Goal: Task Accomplishment & Management: Use online tool/utility

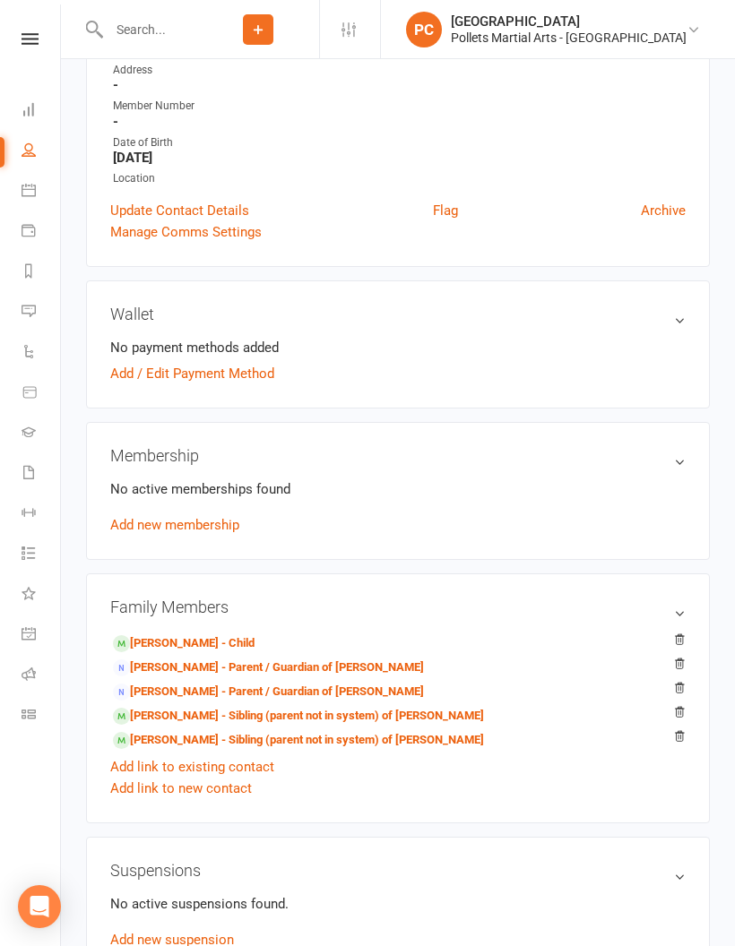
click at [28, 666] on link "Roll call" at bounding box center [42, 676] width 40 height 40
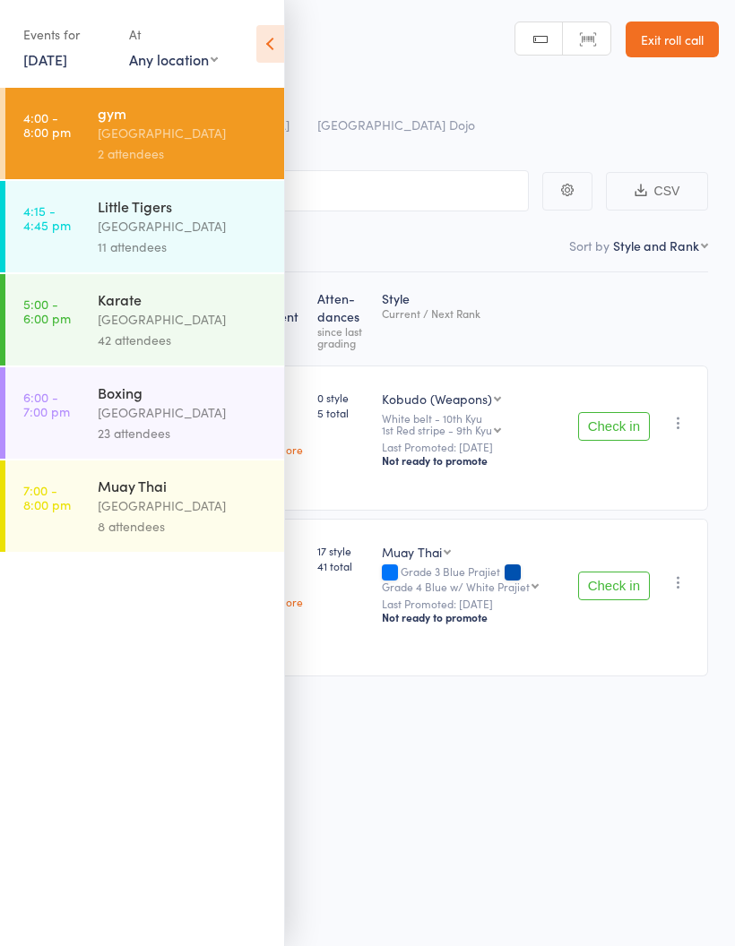
click at [184, 495] on div "Muay Thai" at bounding box center [183, 486] width 171 height 20
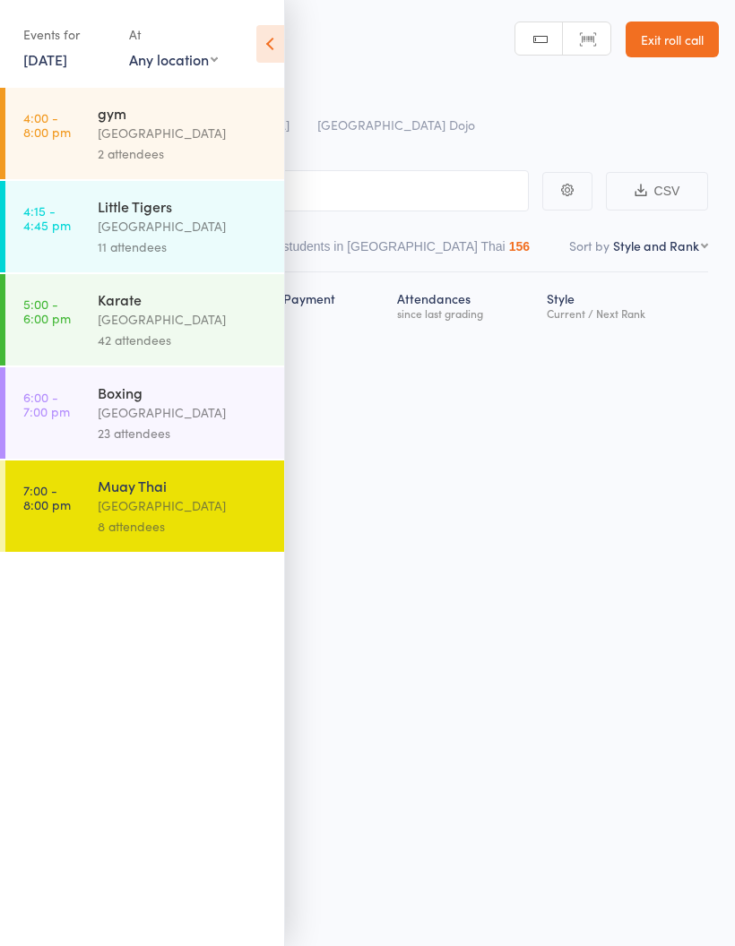
click at [280, 39] on icon at bounding box center [270, 44] width 28 height 38
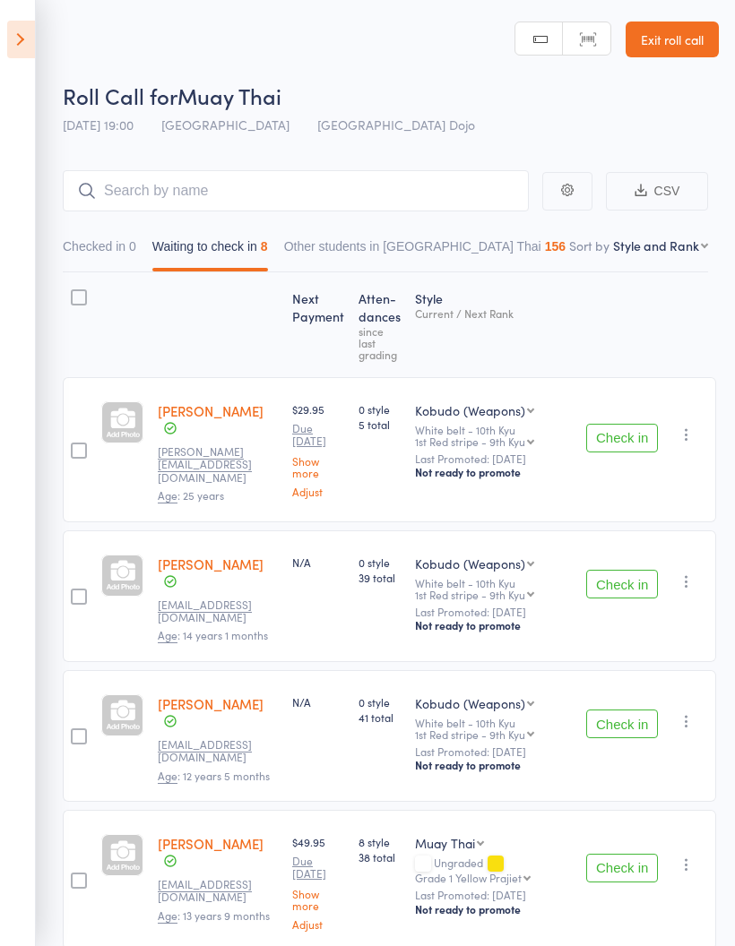
click at [618, 582] on button "Check in" at bounding box center [622, 584] width 72 height 29
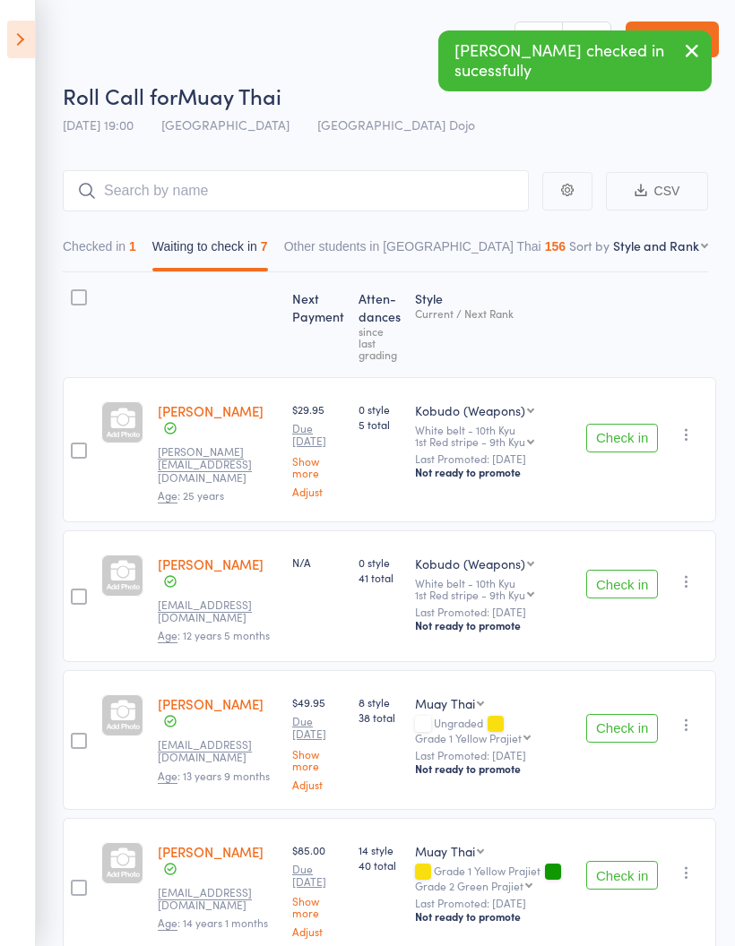
click at [609, 585] on button "Check in" at bounding box center [622, 584] width 72 height 29
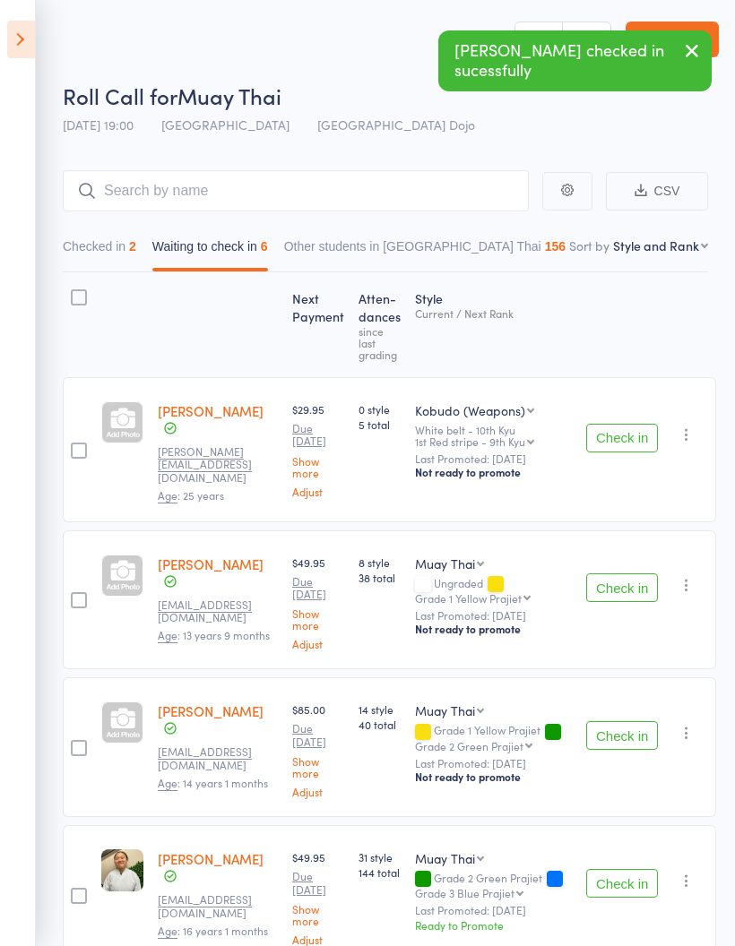
click at [624, 593] on button "Check in" at bounding box center [622, 587] width 72 height 29
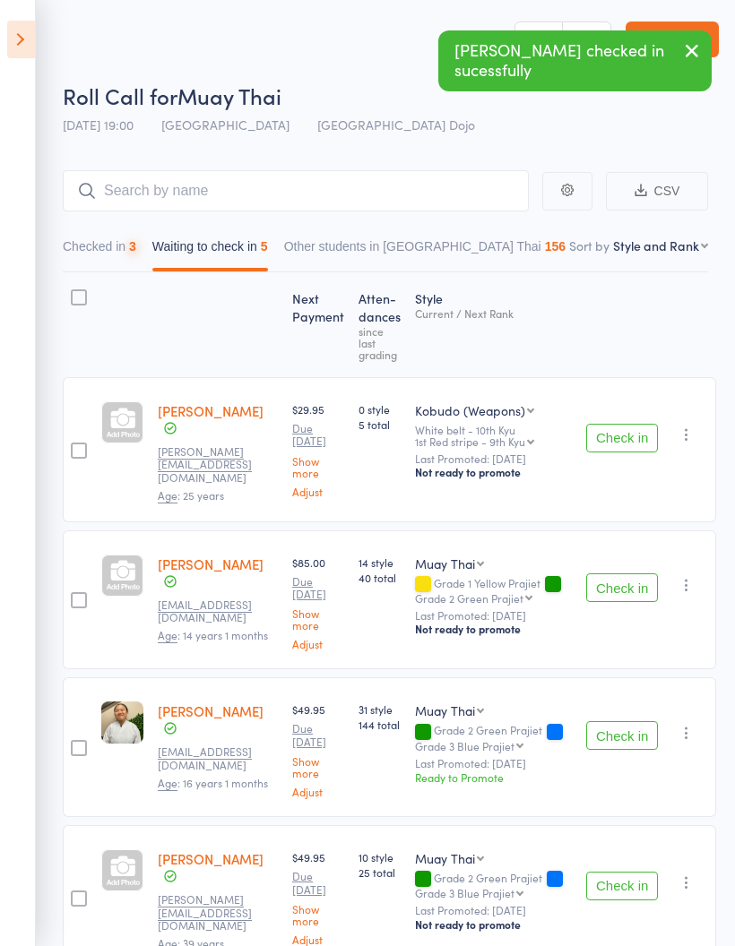
click at [625, 573] on button "Check in" at bounding box center [622, 587] width 72 height 29
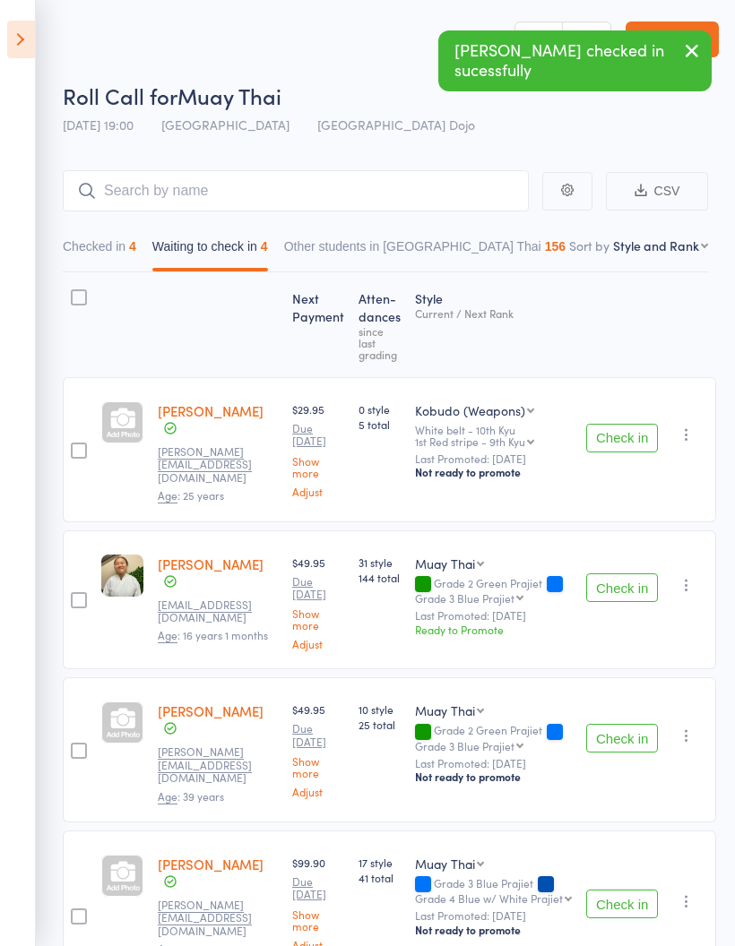
click at [625, 736] on button "Check in" at bounding box center [622, 738] width 72 height 29
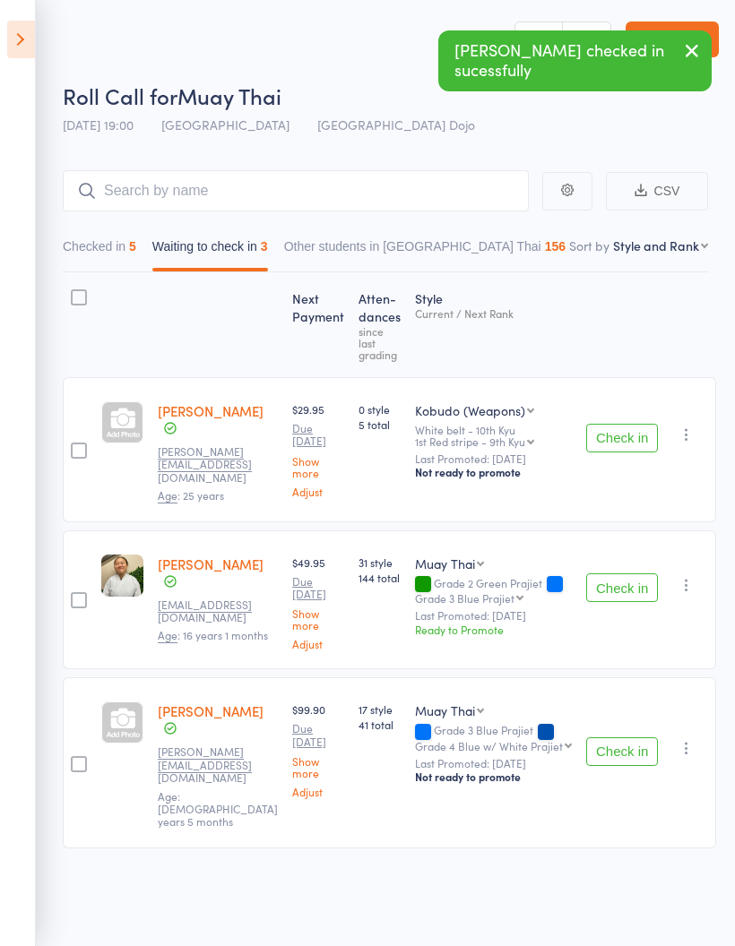
click at [617, 737] on button "Check in" at bounding box center [622, 751] width 72 height 29
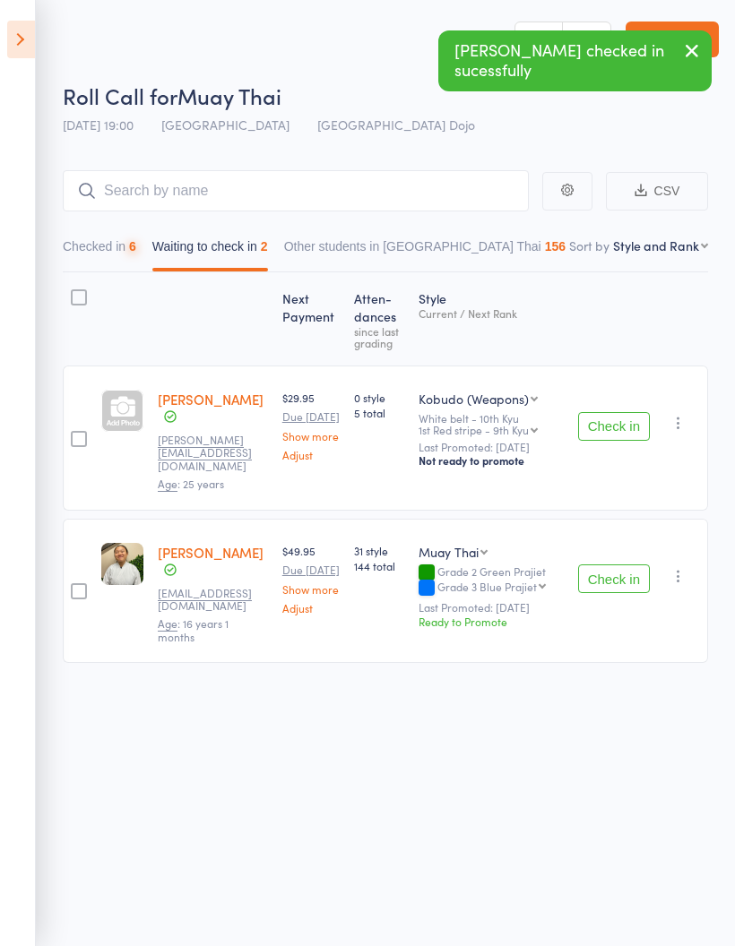
click at [90, 256] on button "Checked in 6" at bounding box center [99, 250] width 73 height 41
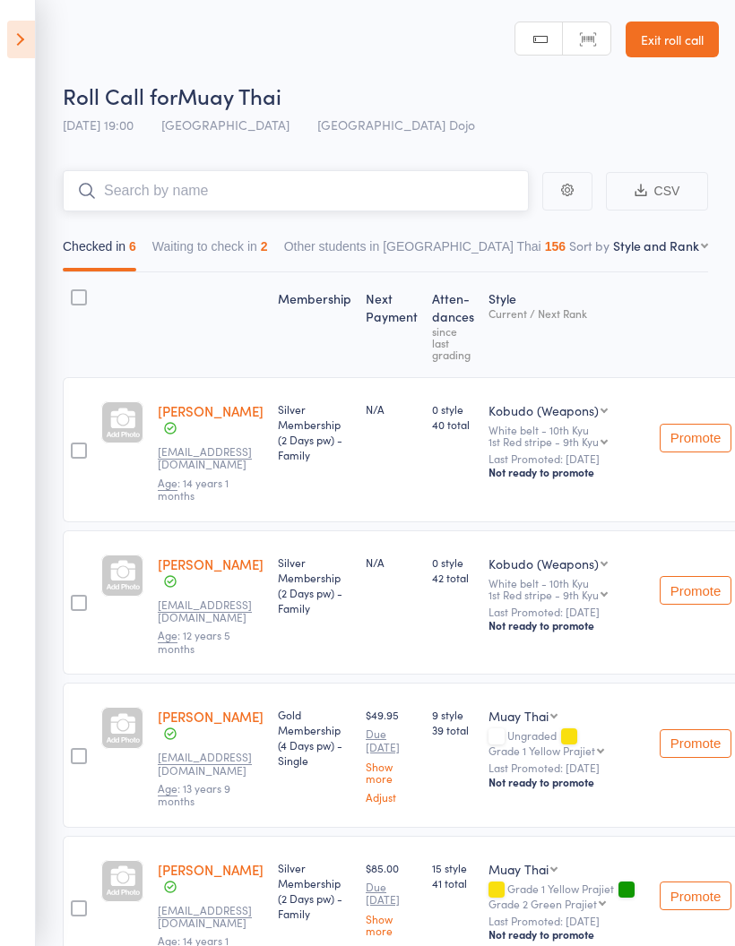
click at [283, 196] on input "search" at bounding box center [296, 190] width 466 height 41
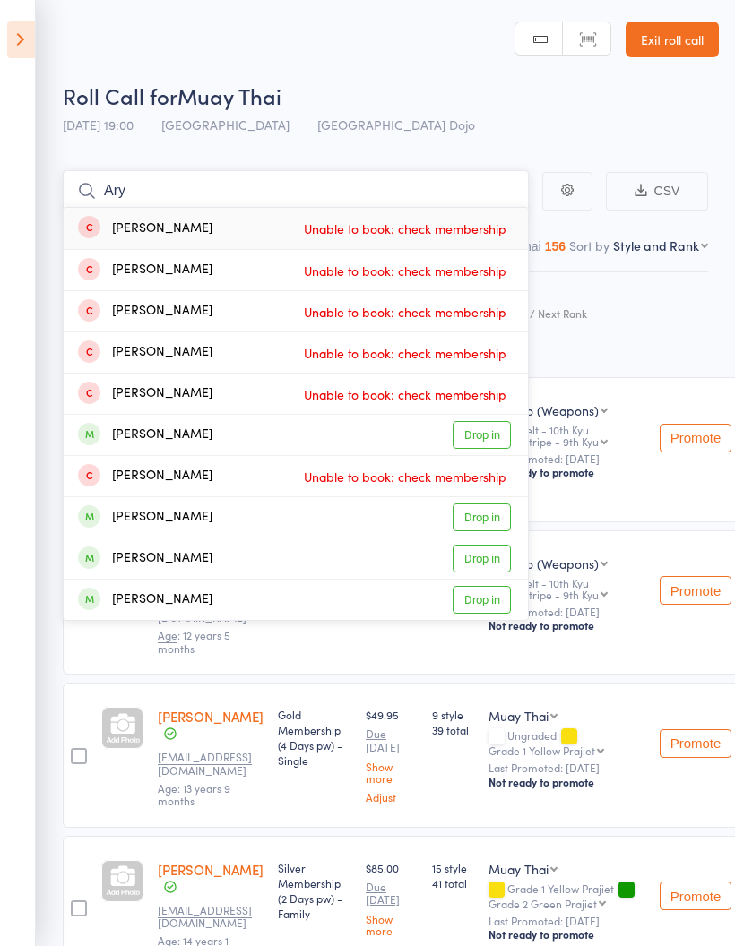
type input "Ary"
click at [495, 448] on link "Drop in" at bounding box center [481, 435] width 58 height 28
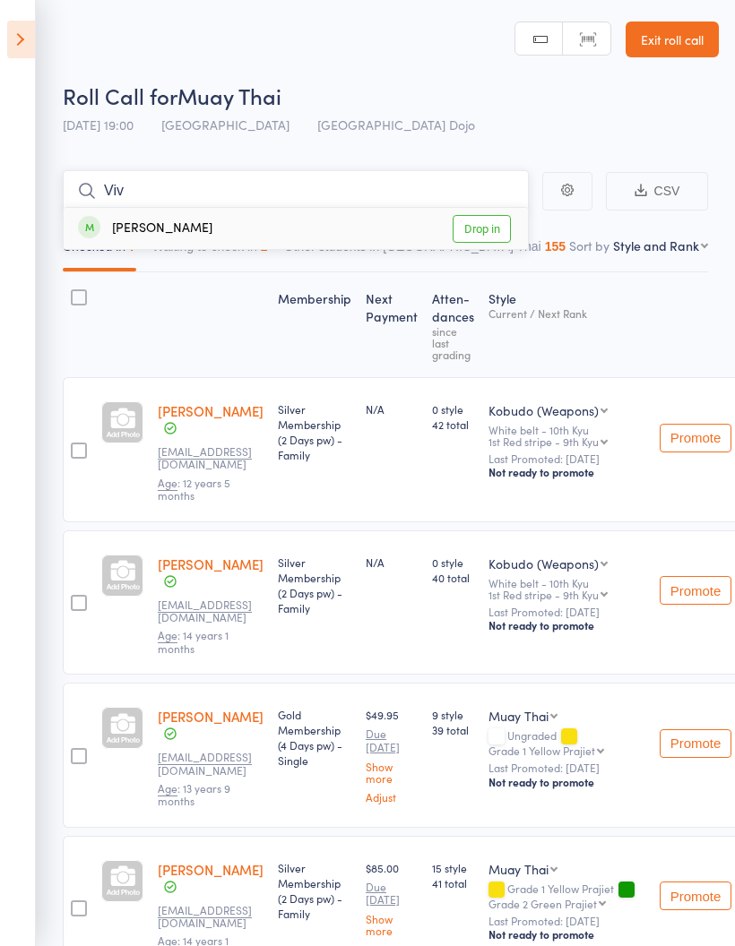
type input "Viv"
click at [479, 233] on link "Drop in" at bounding box center [481, 229] width 58 height 28
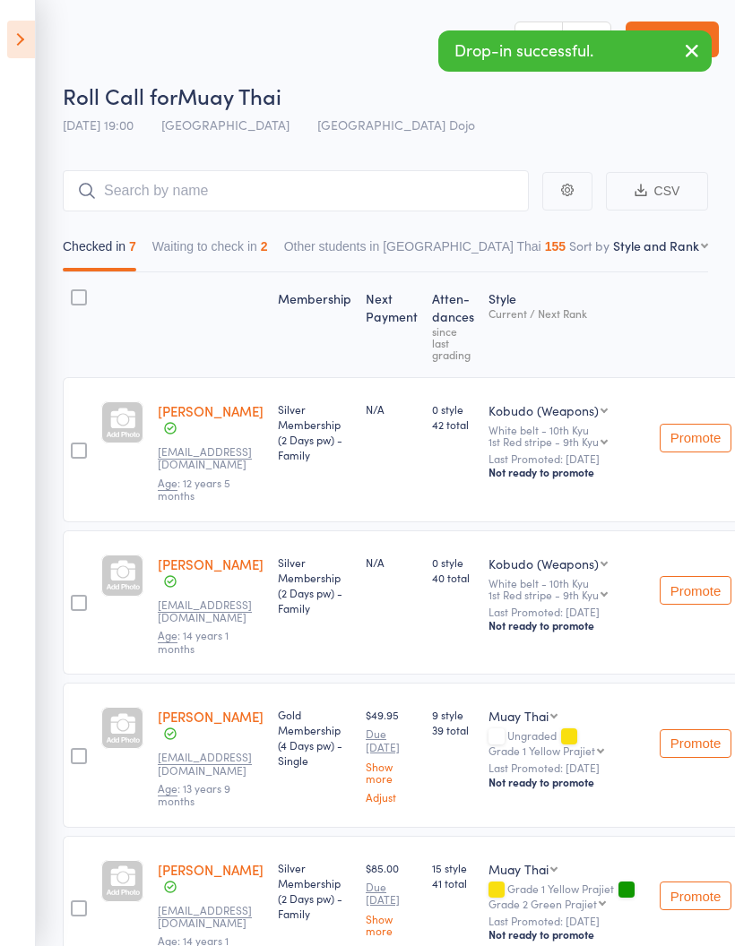
click at [21, 56] on icon at bounding box center [21, 40] width 28 height 38
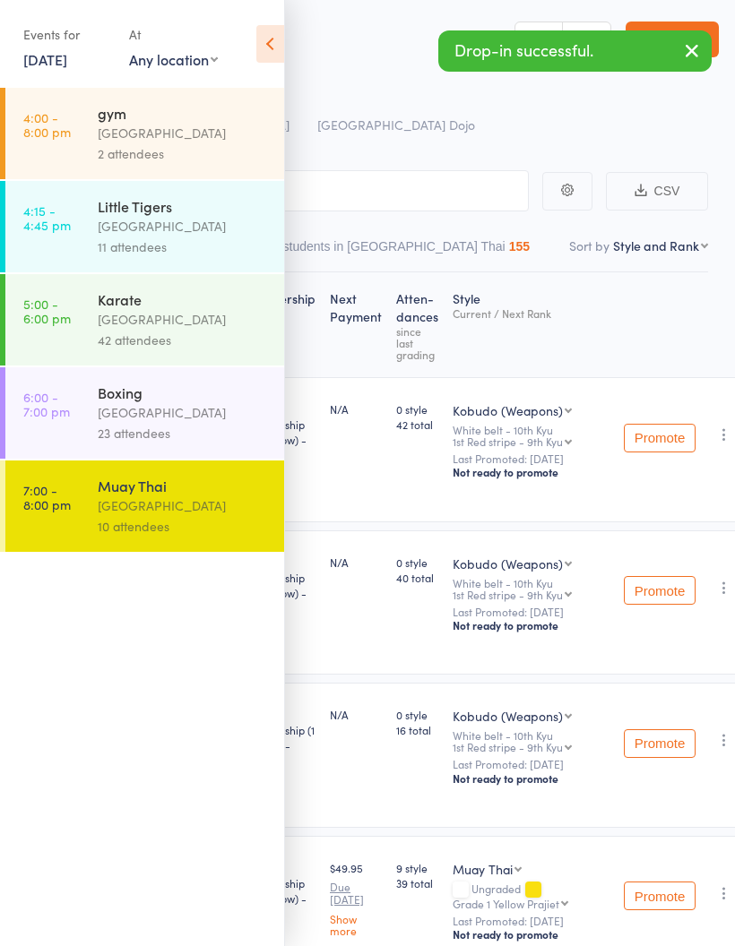
click at [283, 39] on icon at bounding box center [270, 44] width 28 height 38
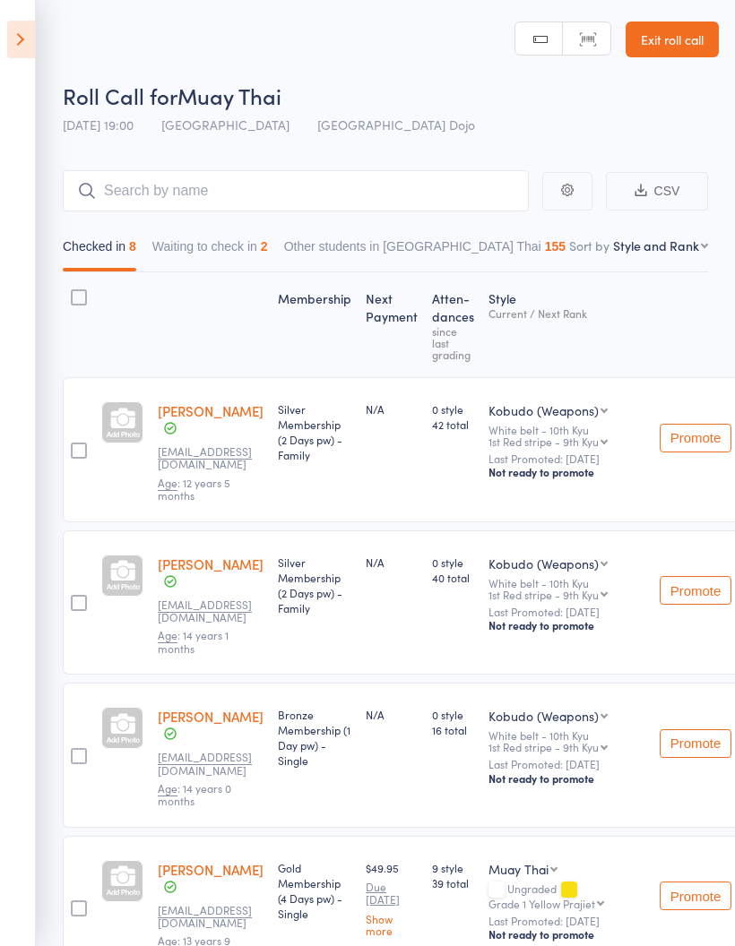
click at [30, 39] on icon at bounding box center [21, 40] width 28 height 38
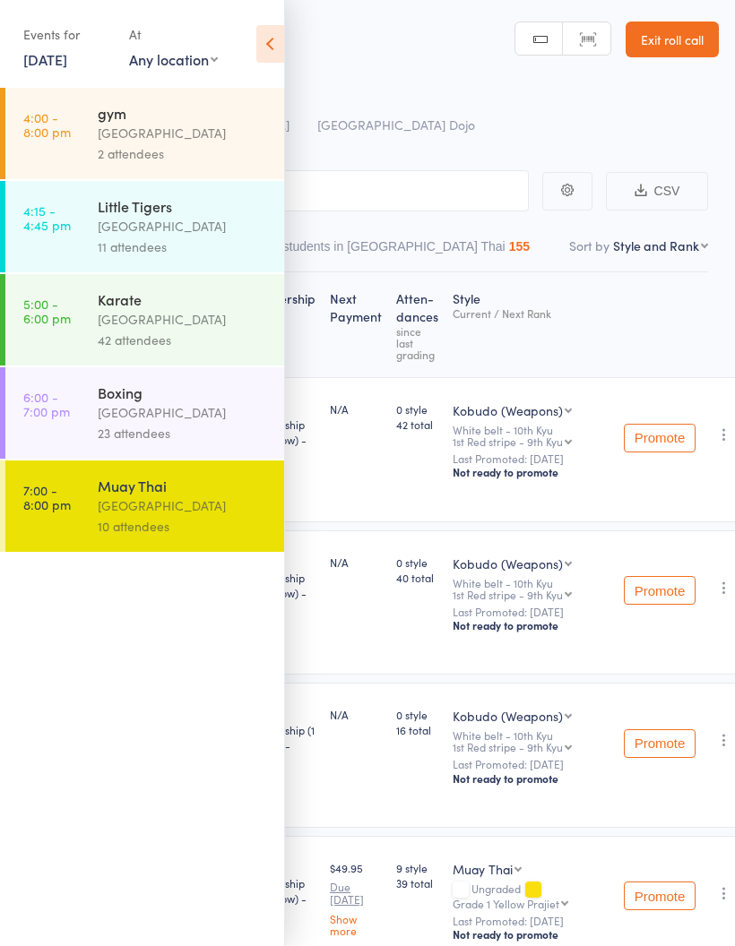
click at [201, 420] on div "[GEOGRAPHIC_DATA]" at bounding box center [183, 412] width 171 height 21
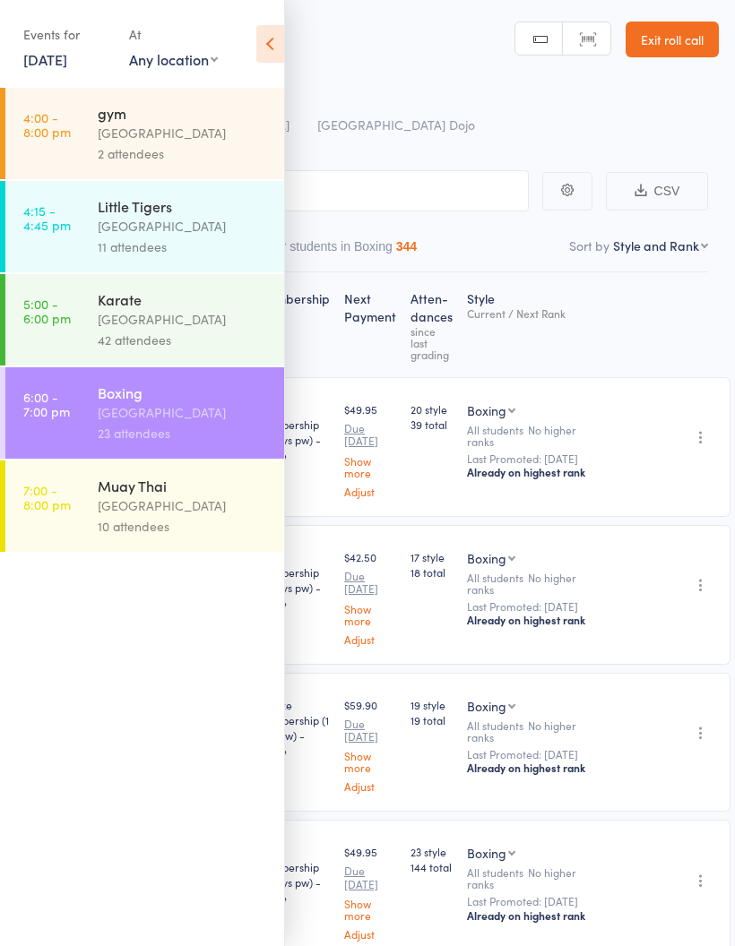
click at [485, 99] on div "Roll Call for Boxing" at bounding box center [391, 96] width 656 height 30
click at [275, 35] on icon at bounding box center [270, 44] width 28 height 38
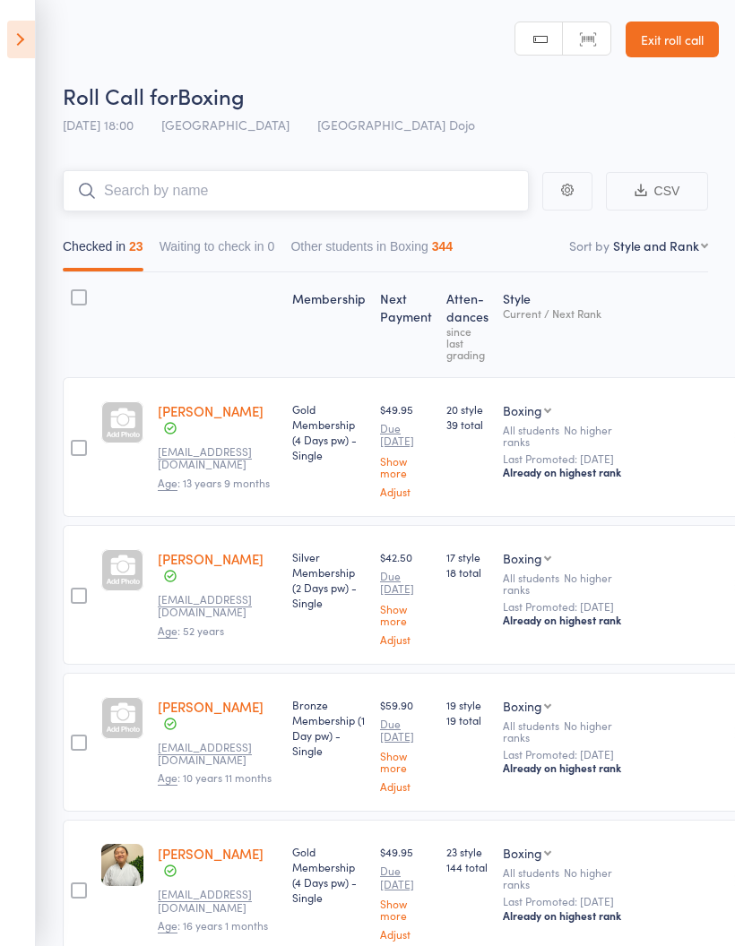
click at [386, 199] on input "search" at bounding box center [296, 190] width 466 height 41
click at [3, 32] on aside "Events for 15 Sep, 2025 15 Sep, 2025 September 2025 Sun Mon Tue Wed Thu Fri Sat…" at bounding box center [18, 473] width 36 height 946
click at [27, 42] on icon at bounding box center [21, 40] width 28 height 38
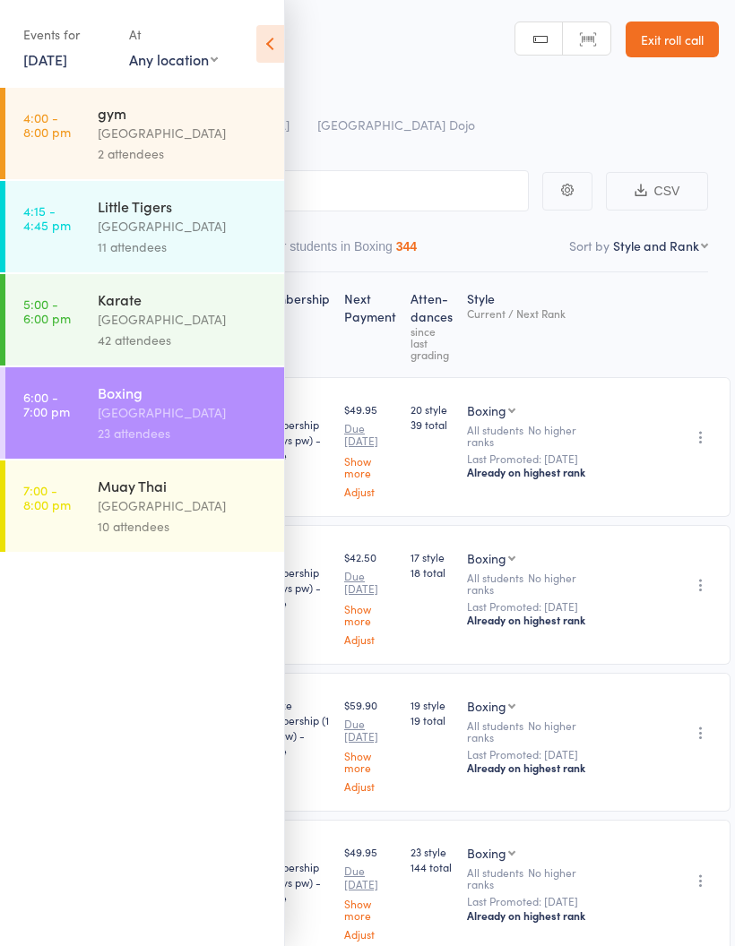
click at [53, 68] on link "15 Sep, 2025" at bounding box center [45, 59] width 44 height 20
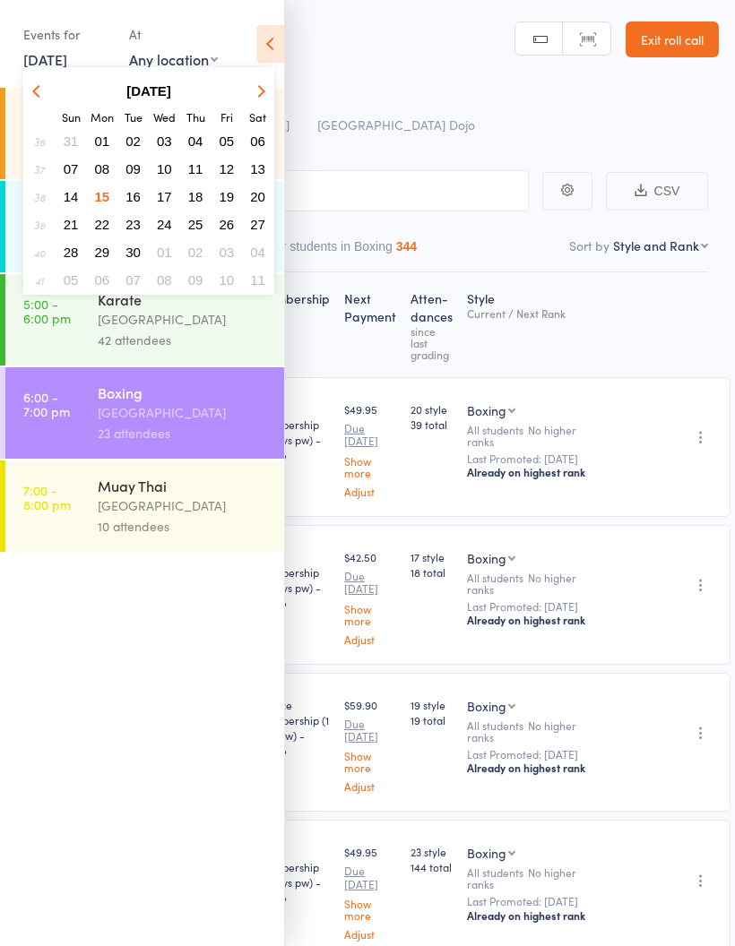
click at [99, 173] on span "08" at bounding box center [102, 168] width 15 height 15
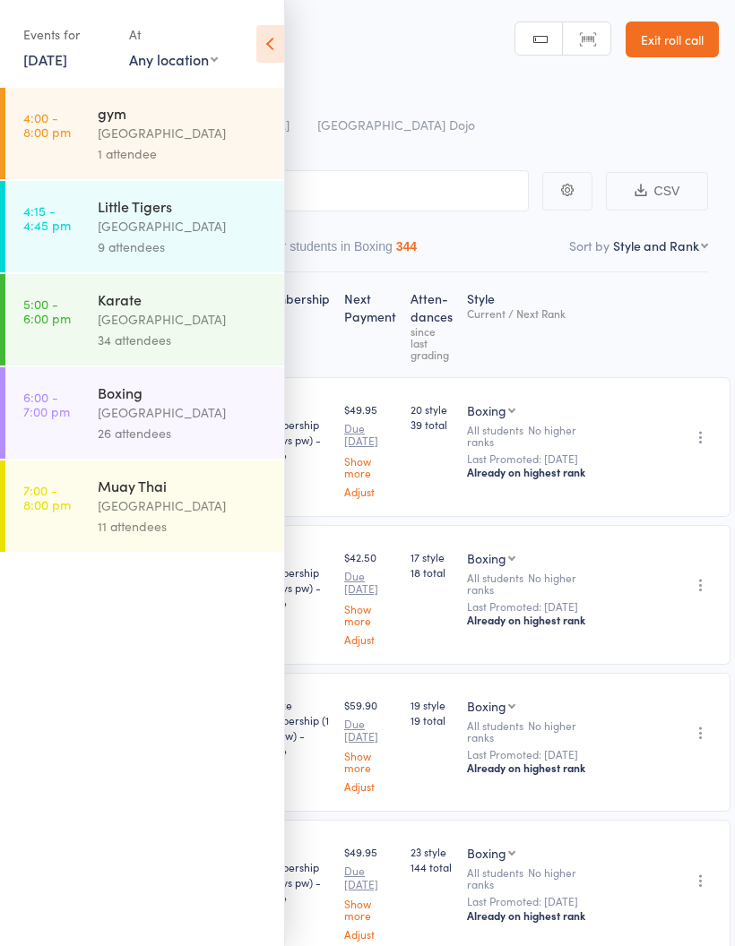
click at [134, 419] on div "[GEOGRAPHIC_DATA]" at bounding box center [183, 412] width 171 height 21
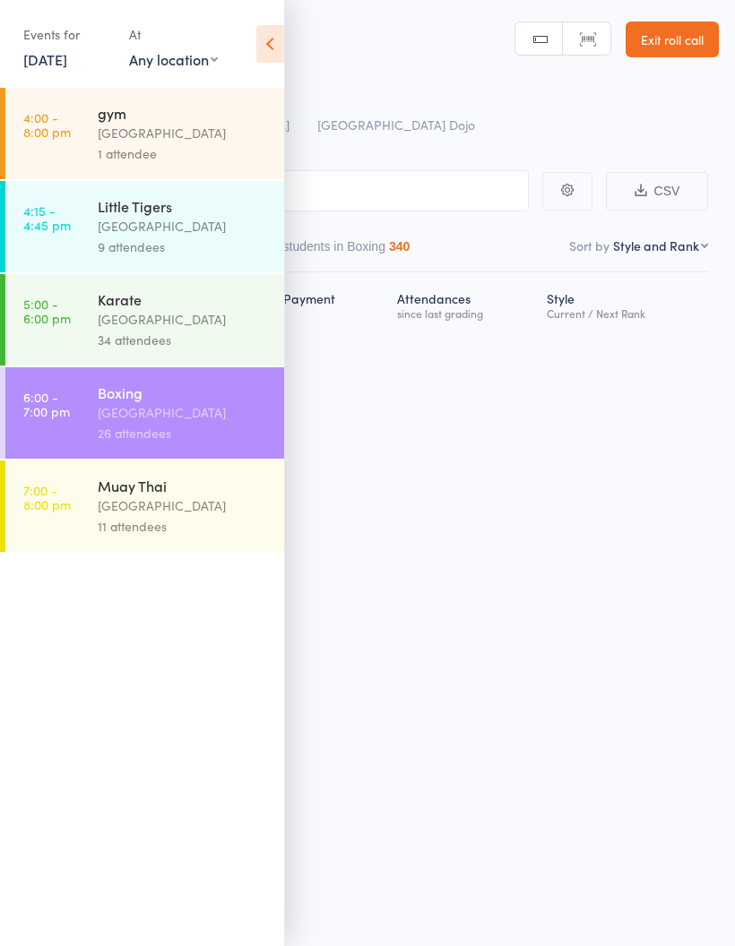
click at [262, 47] on icon at bounding box center [270, 44] width 28 height 38
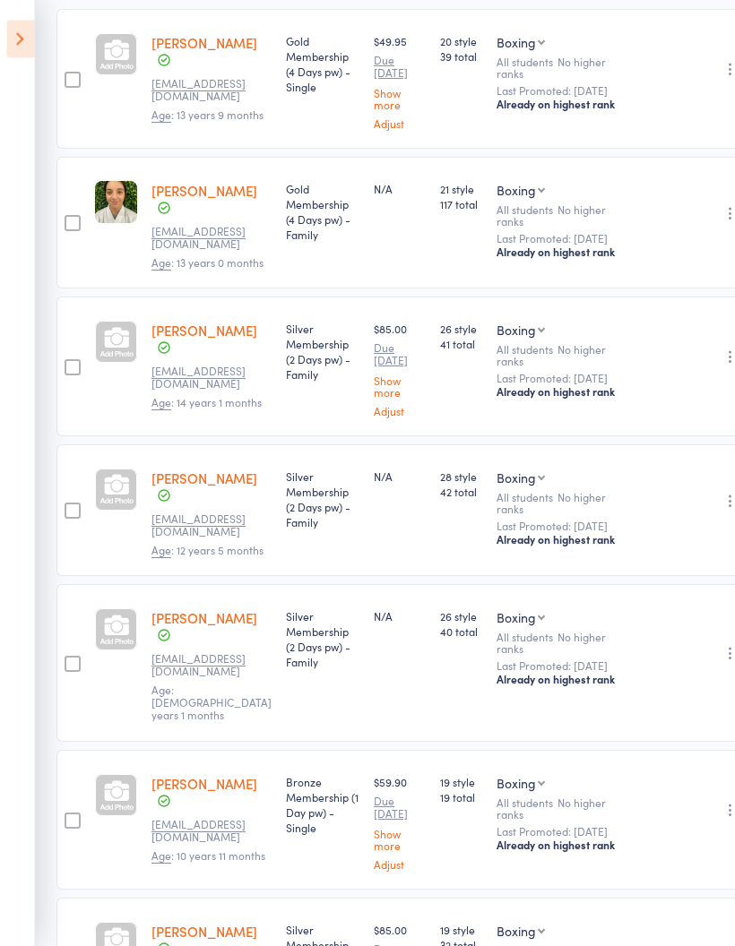
scroll to position [0, 5]
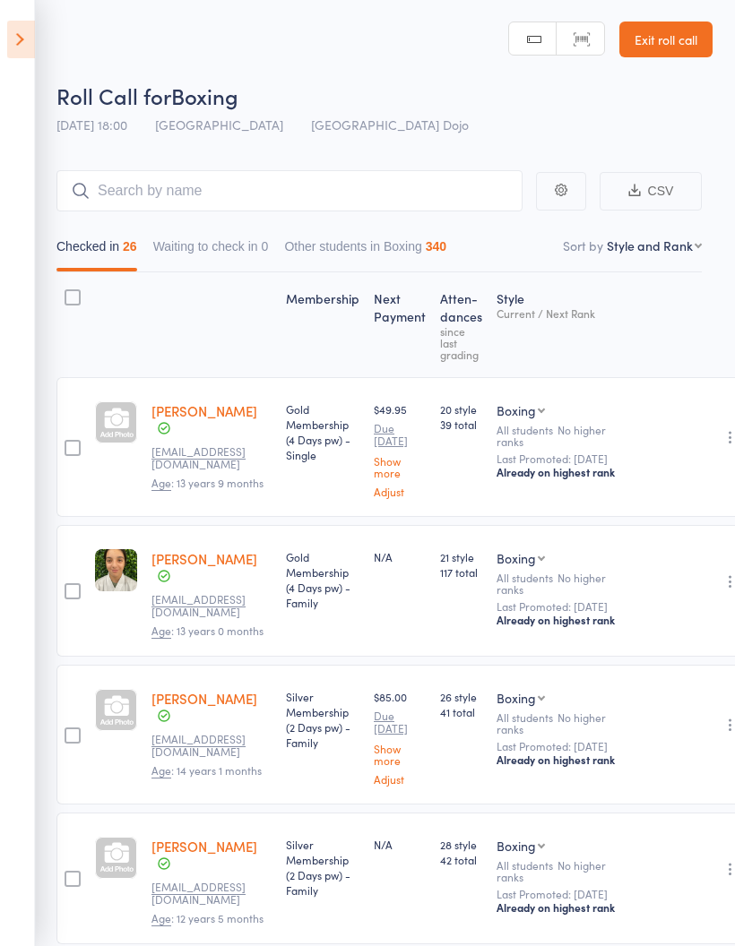
click at [34, 43] on icon at bounding box center [21, 40] width 28 height 38
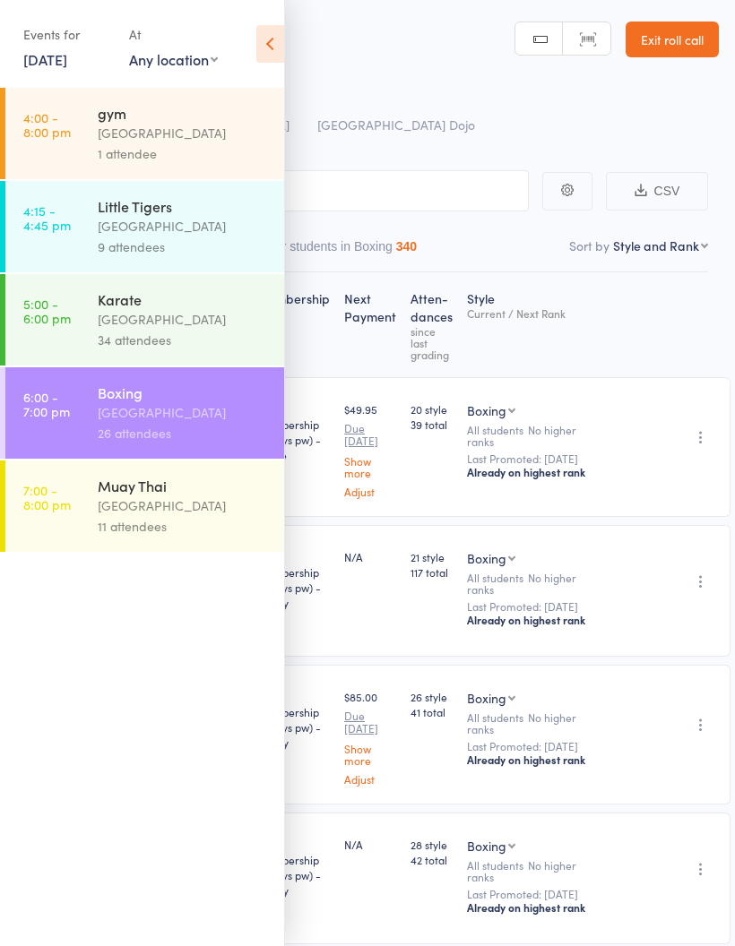
click at [49, 65] on link "8 Sep, 2025" at bounding box center [45, 59] width 44 height 20
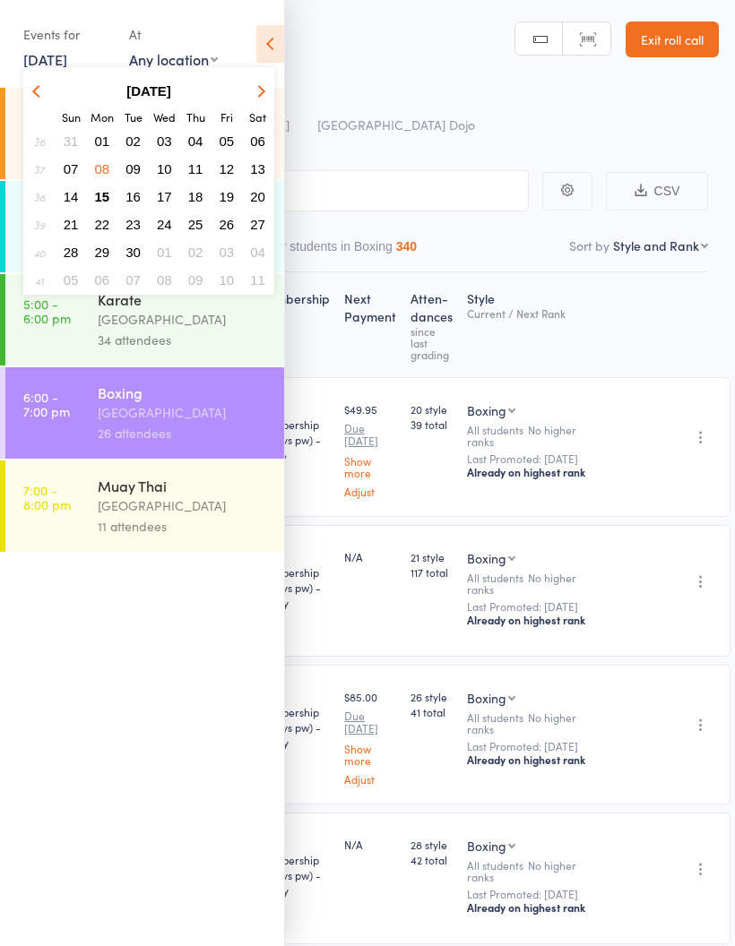
click at [108, 198] on span "15" at bounding box center [102, 196] width 15 height 15
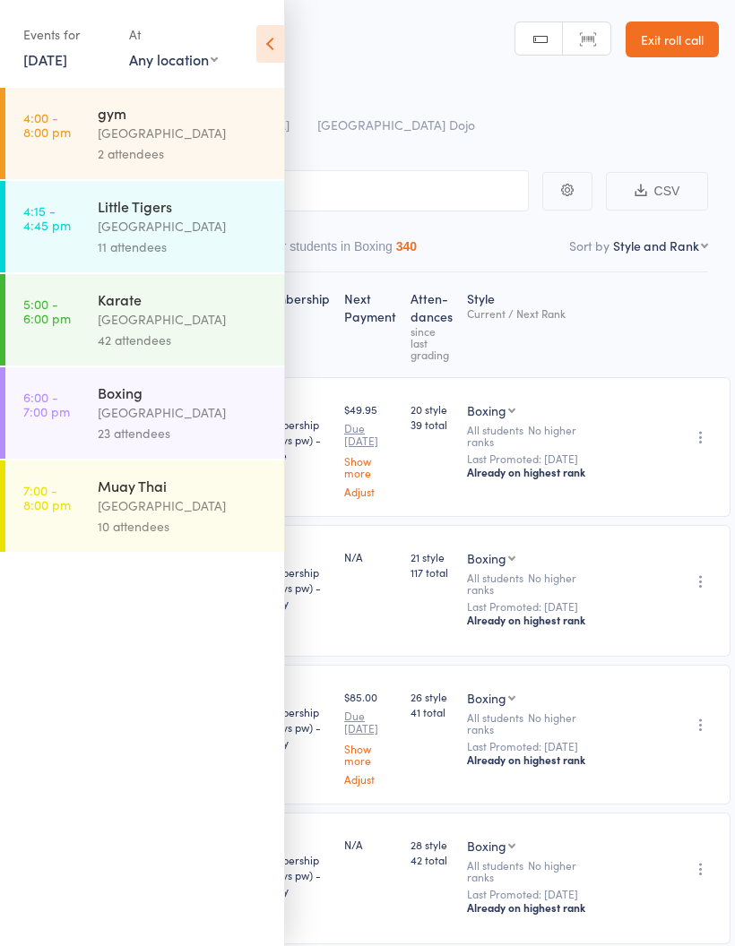
click at [56, 62] on link "15 Sep, 2025" at bounding box center [45, 59] width 44 height 20
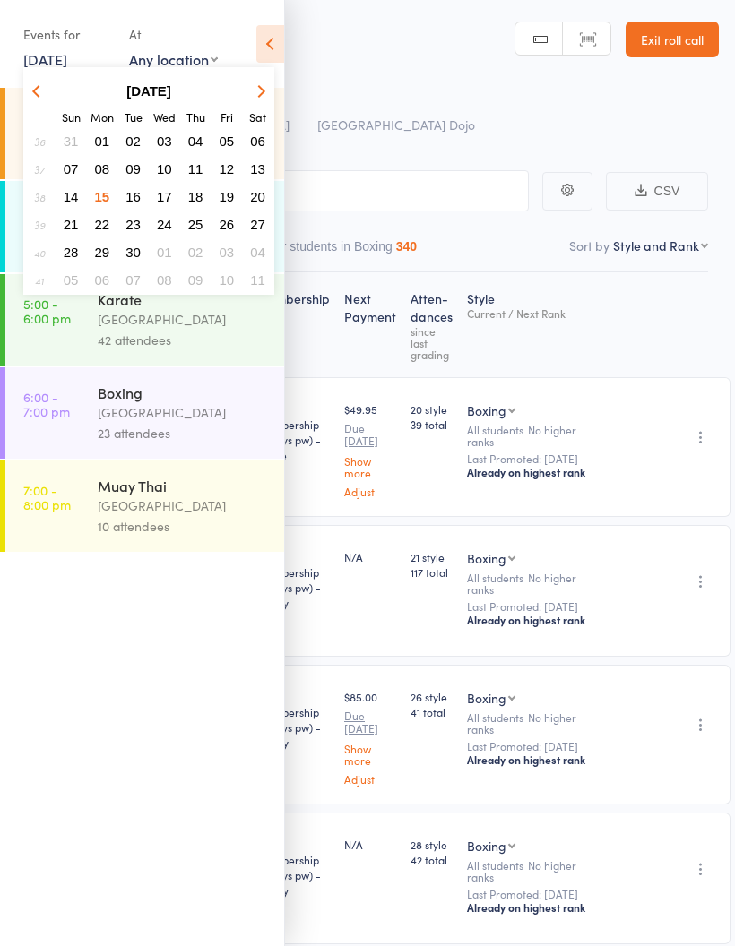
click at [106, 174] on span "08" at bounding box center [102, 168] width 15 height 15
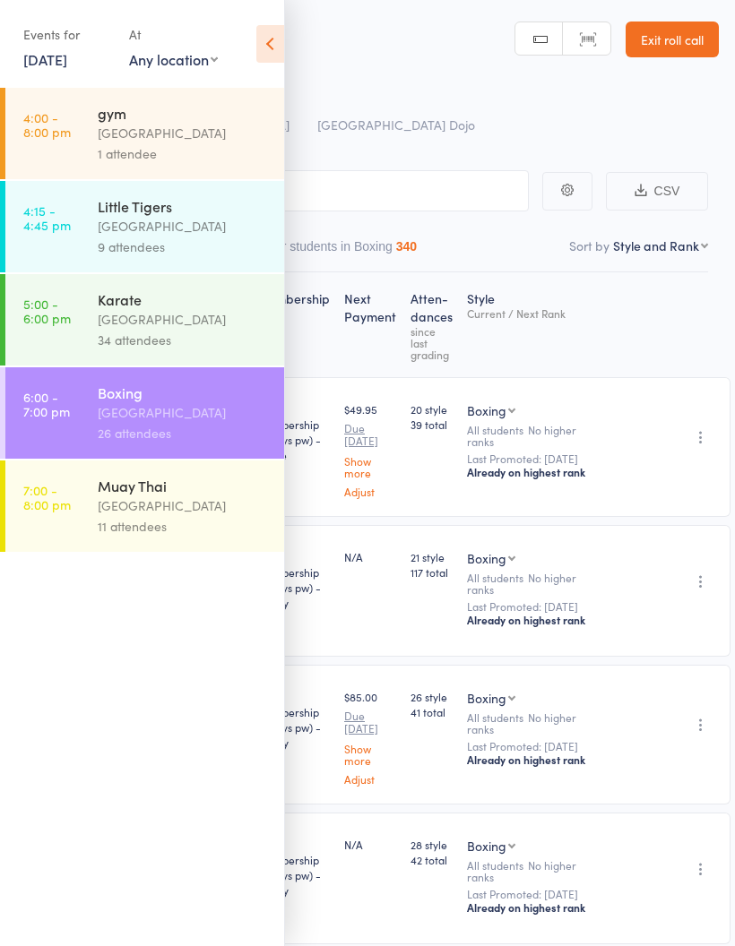
click at [40, 68] on link "8 Sep, 2025" at bounding box center [45, 59] width 44 height 20
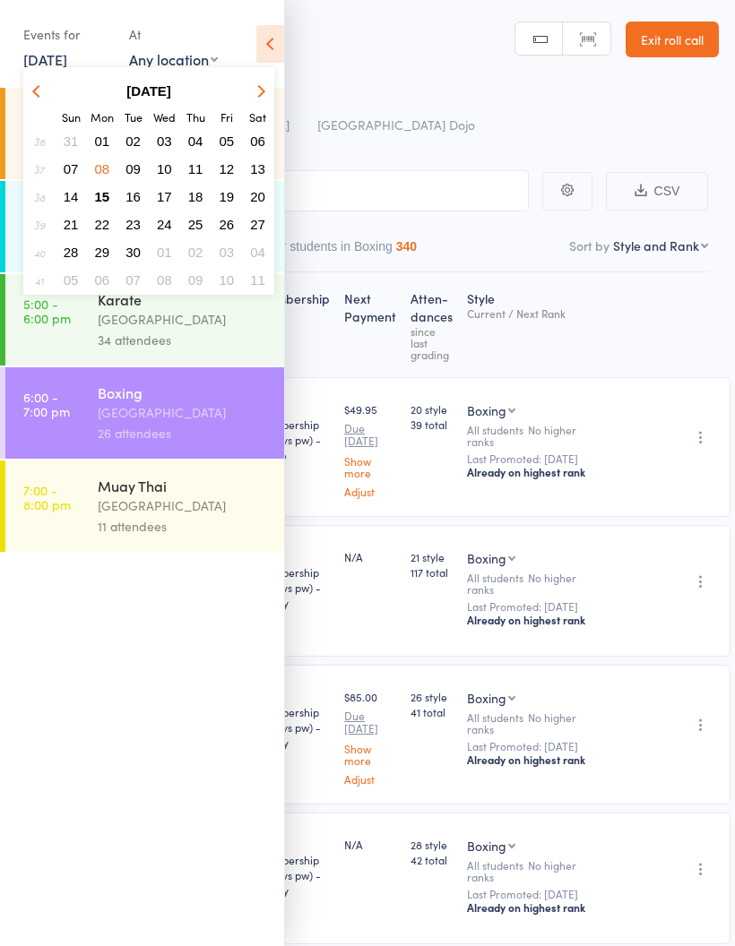
click at [108, 198] on span "15" at bounding box center [102, 196] width 15 height 15
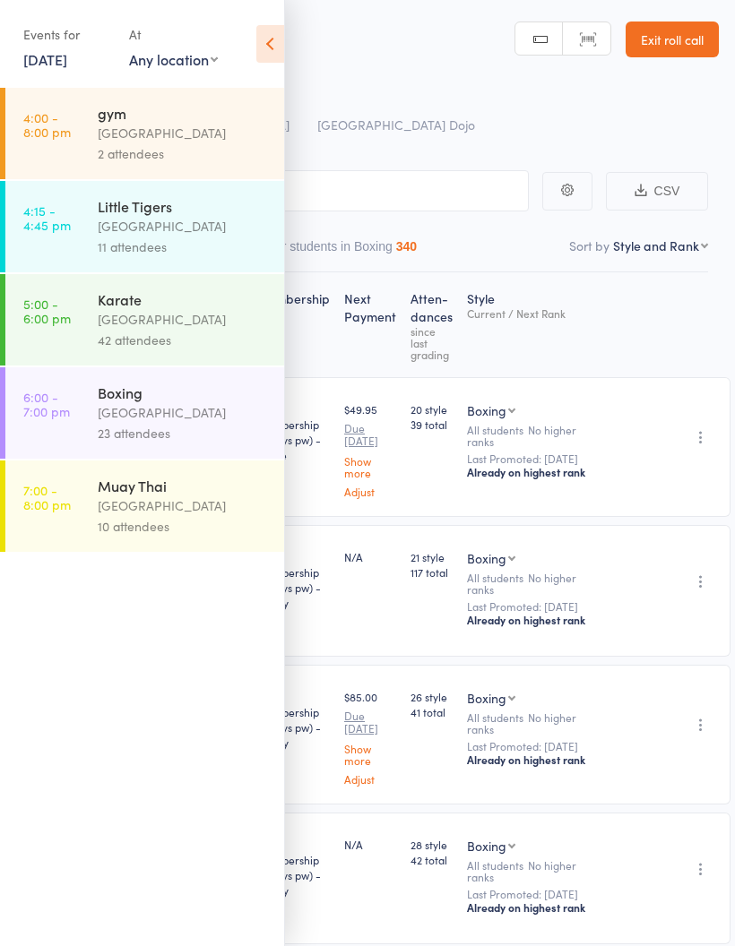
click at [264, 39] on icon at bounding box center [270, 44] width 28 height 38
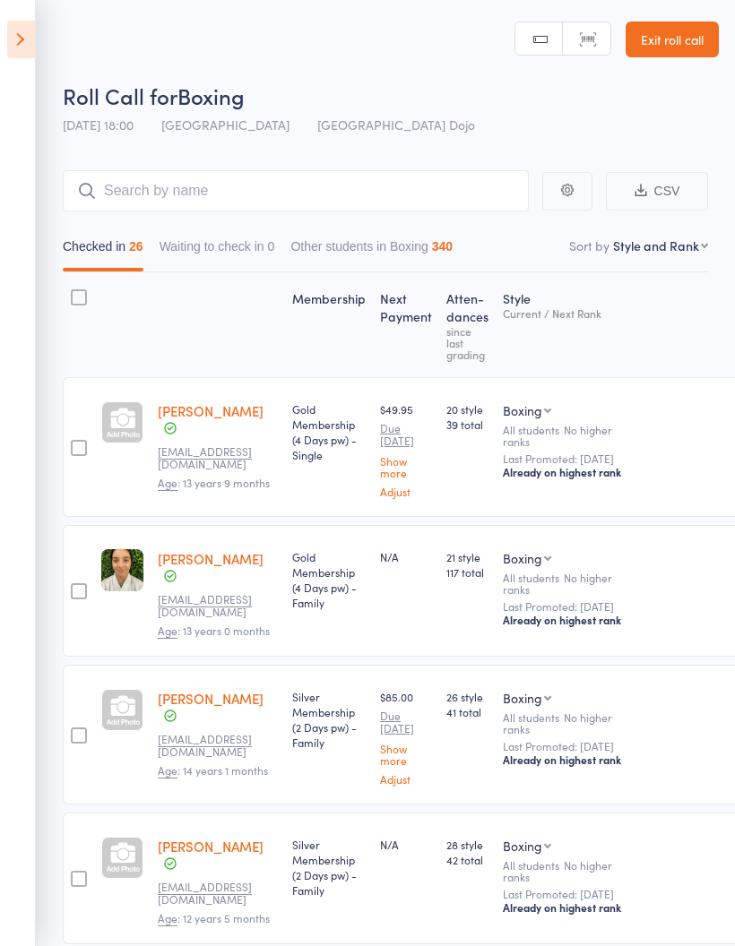
click at [20, 38] on icon at bounding box center [21, 40] width 28 height 38
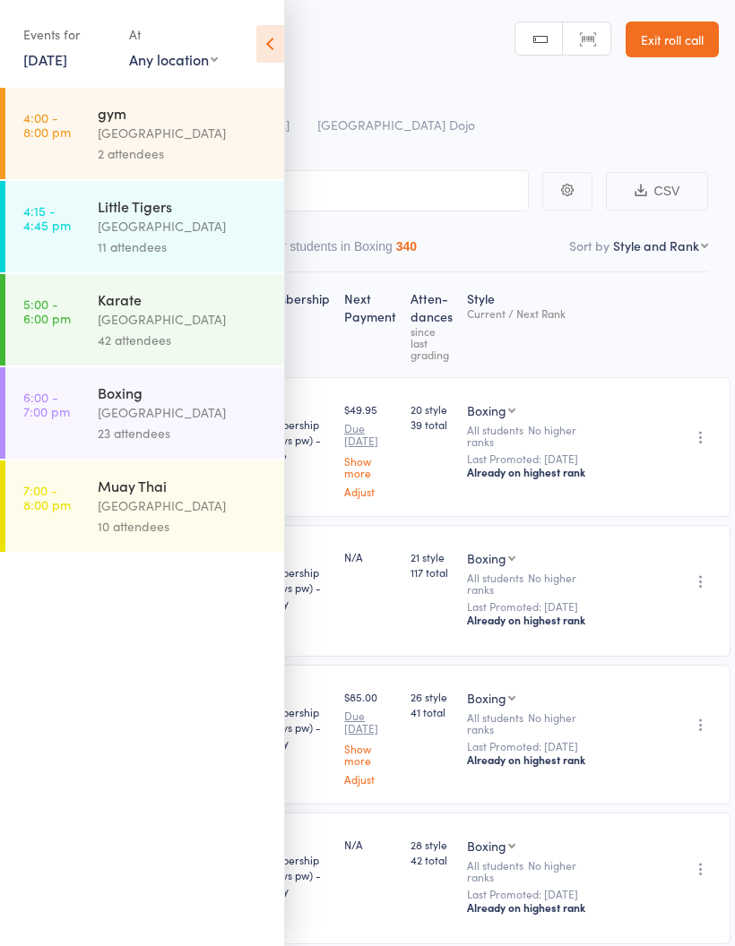
click at [55, 51] on link "15 Sep, 2025" at bounding box center [45, 59] width 44 height 20
